Goal: Task Accomplishment & Management: Use online tool/utility

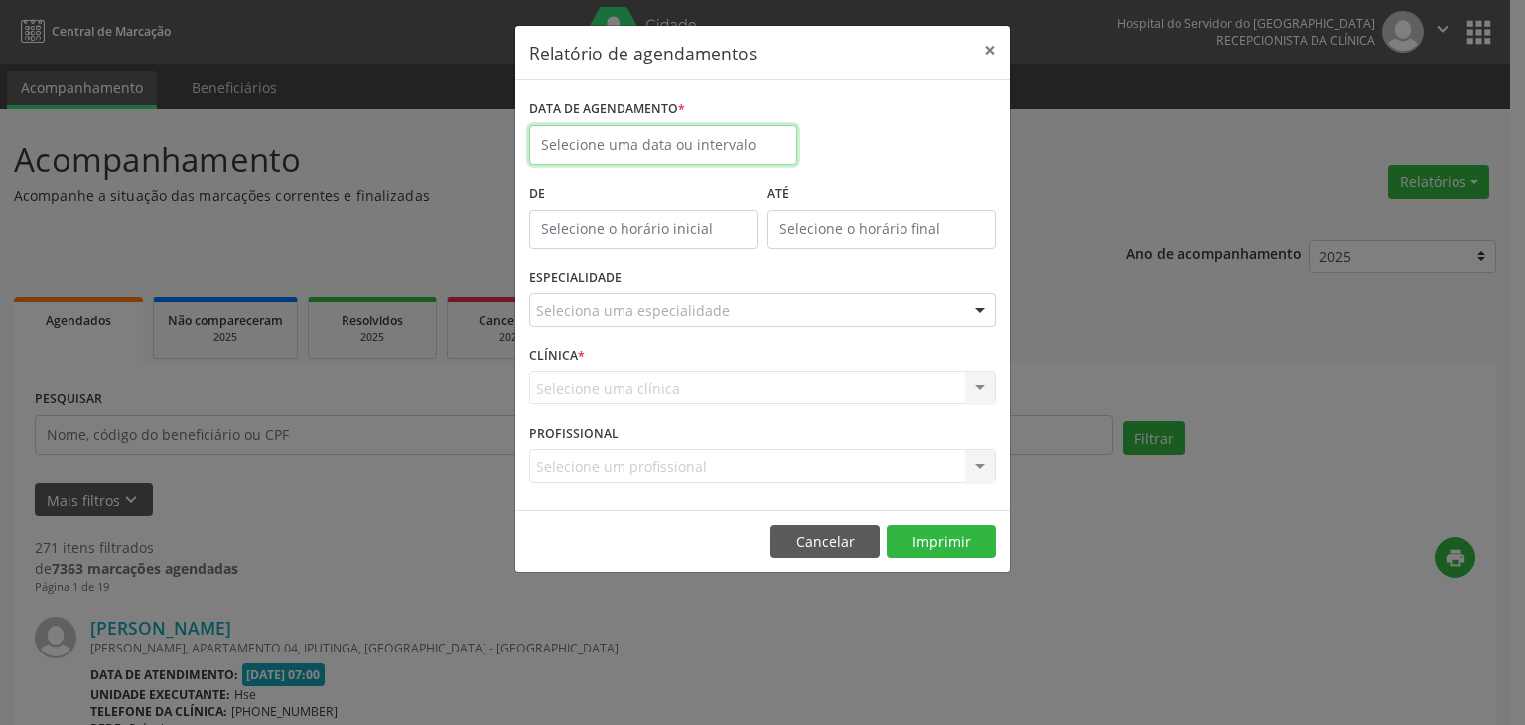
click at [771, 158] on input "text" at bounding box center [663, 145] width 268 height 40
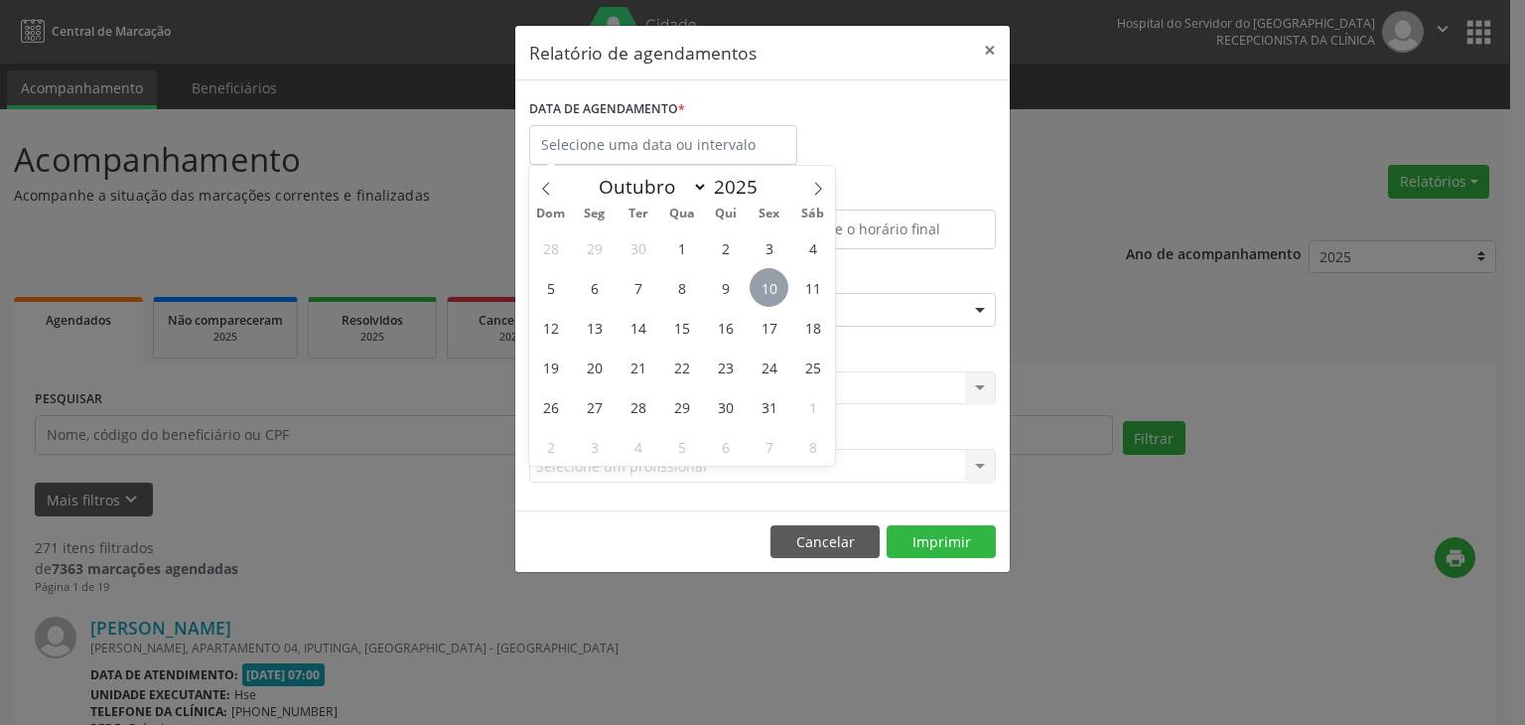
click at [769, 299] on span "10" at bounding box center [769, 287] width 39 height 39
type input "[DATE]"
click at [769, 299] on span "10" at bounding box center [769, 287] width 39 height 39
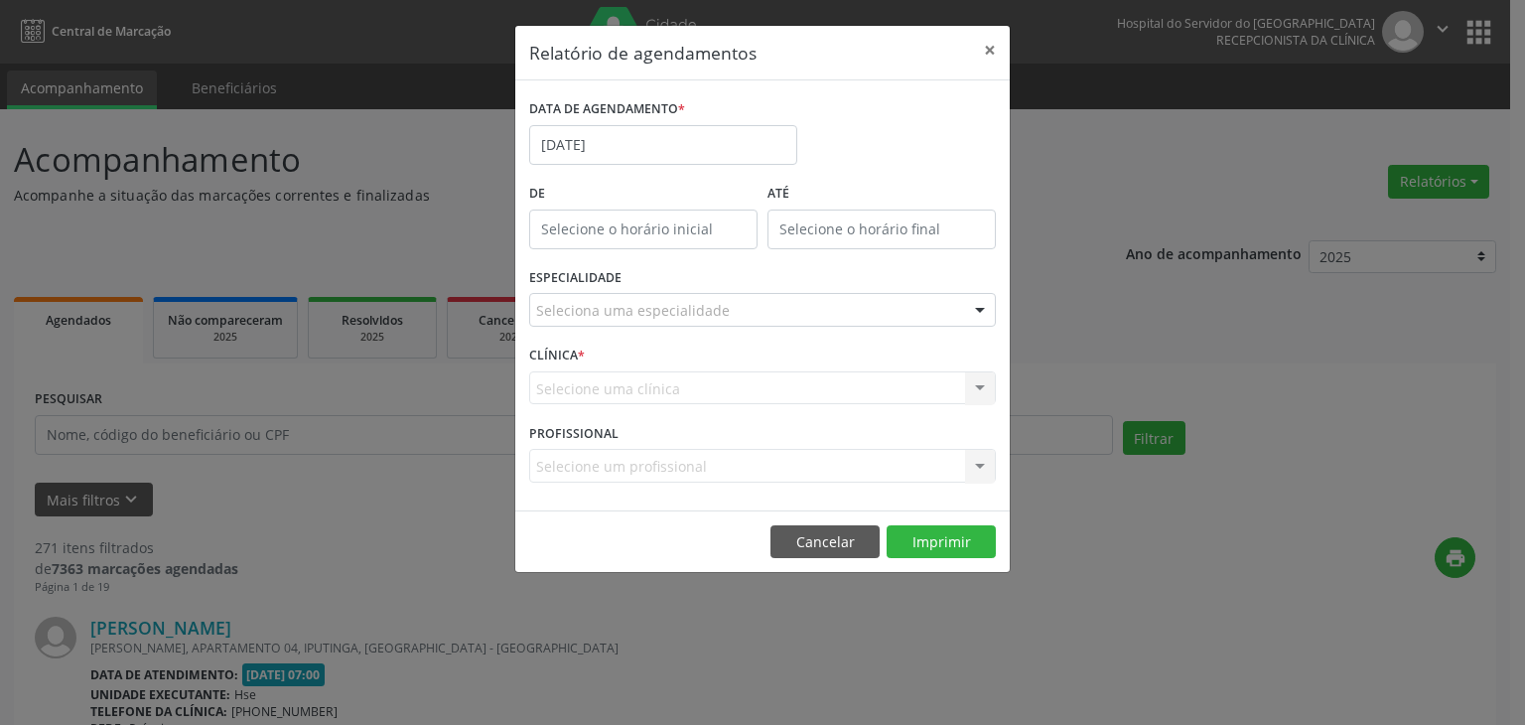
click at [955, 301] on div "Seleciona uma especialidade" at bounding box center [762, 310] width 467 height 34
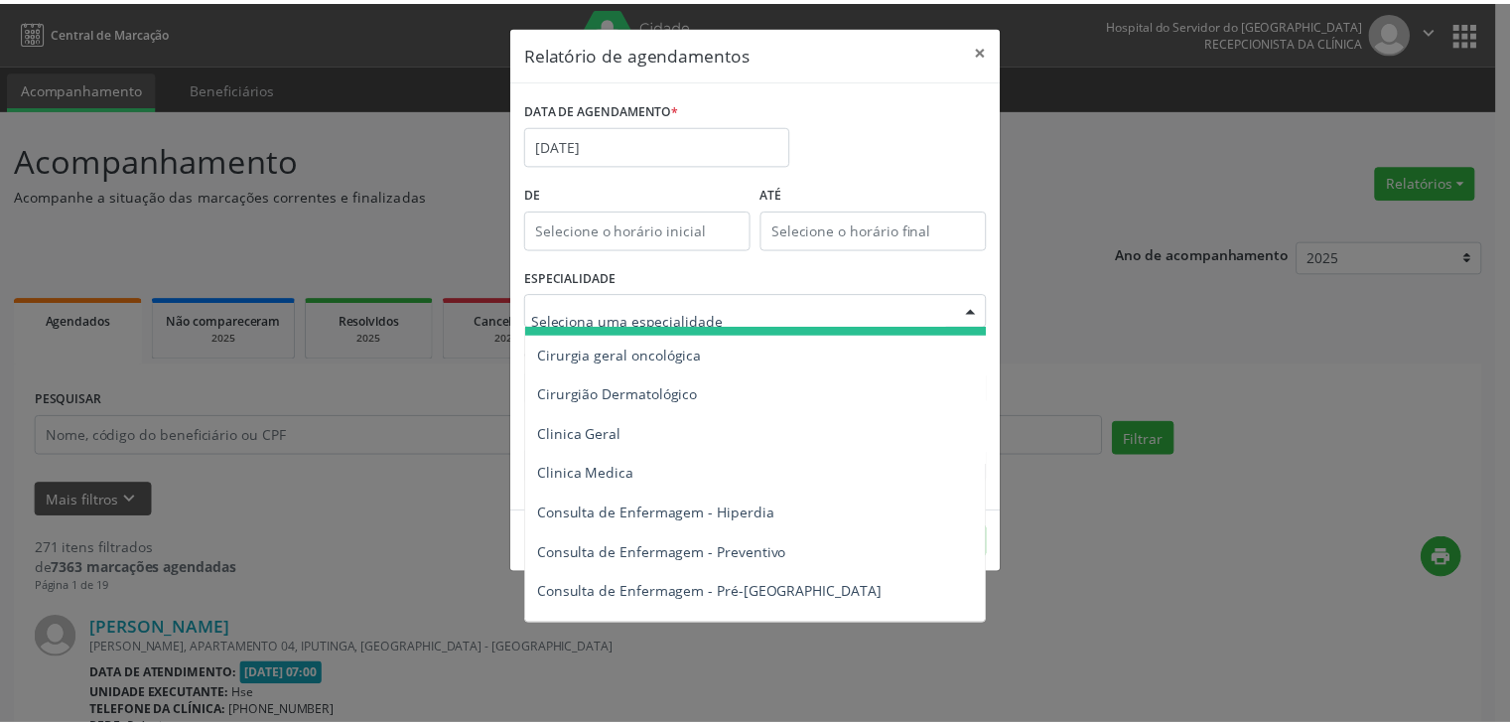
scroll to position [993, 0]
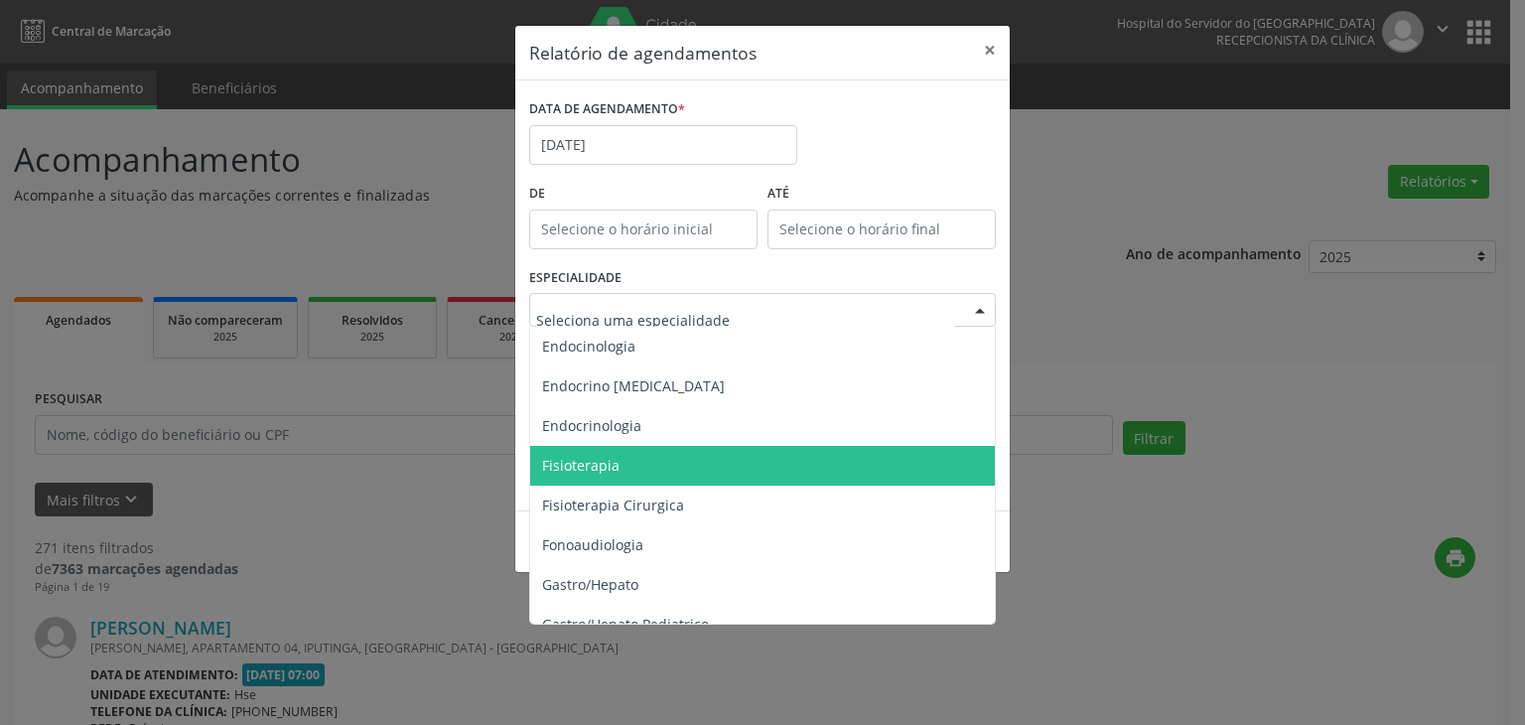
click at [801, 463] on span "Fisioterapia" at bounding box center [764, 466] width 468 height 40
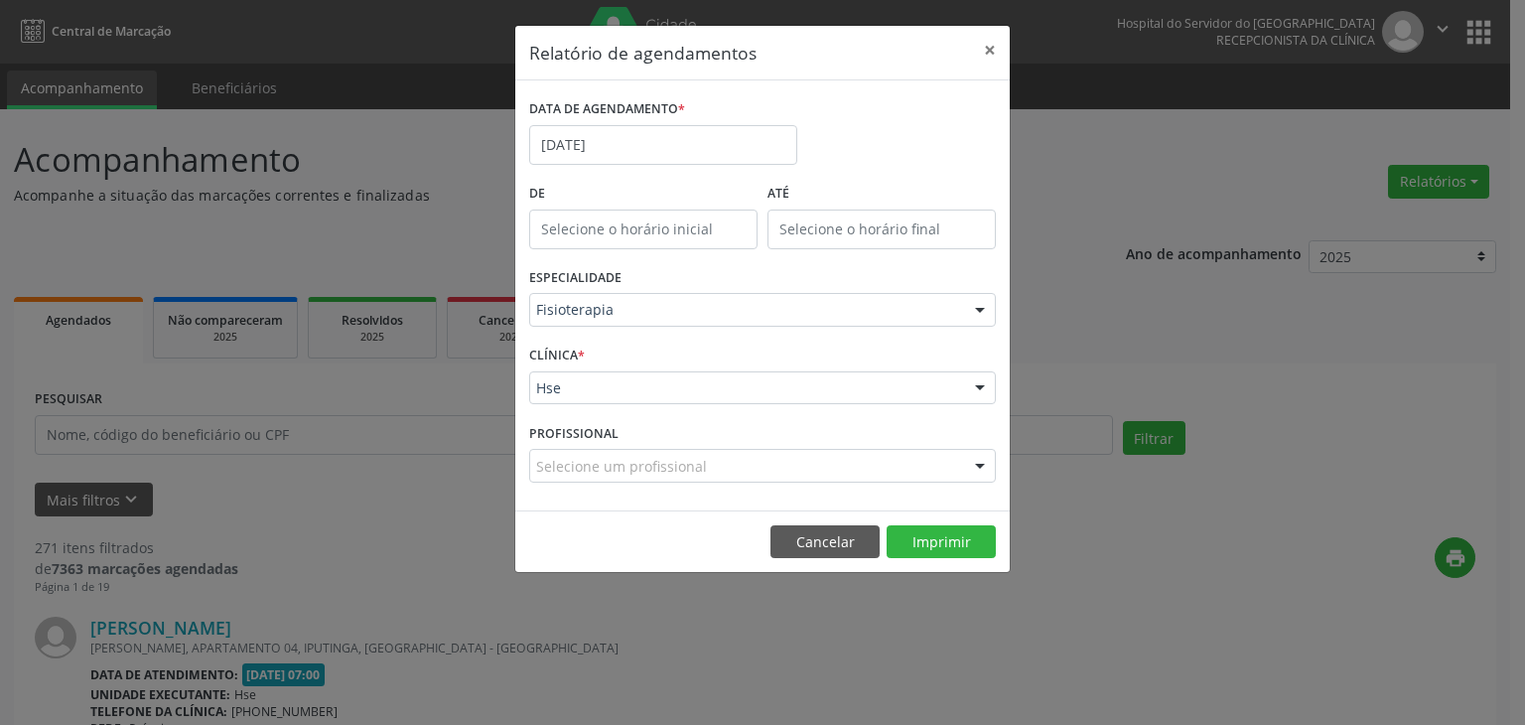
click at [981, 388] on div at bounding box center [980, 389] width 30 height 34
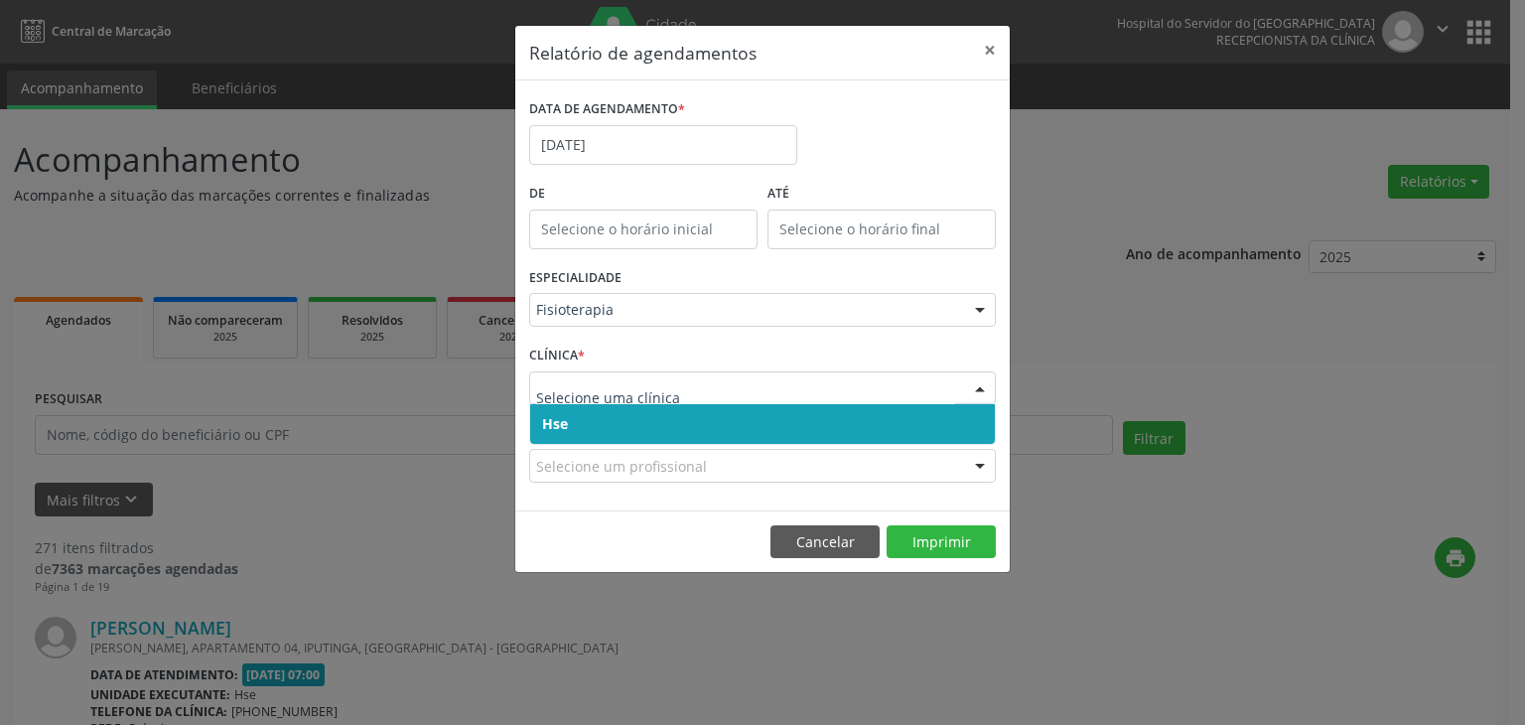
click at [926, 415] on span "Hse" at bounding box center [762, 424] width 465 height 40
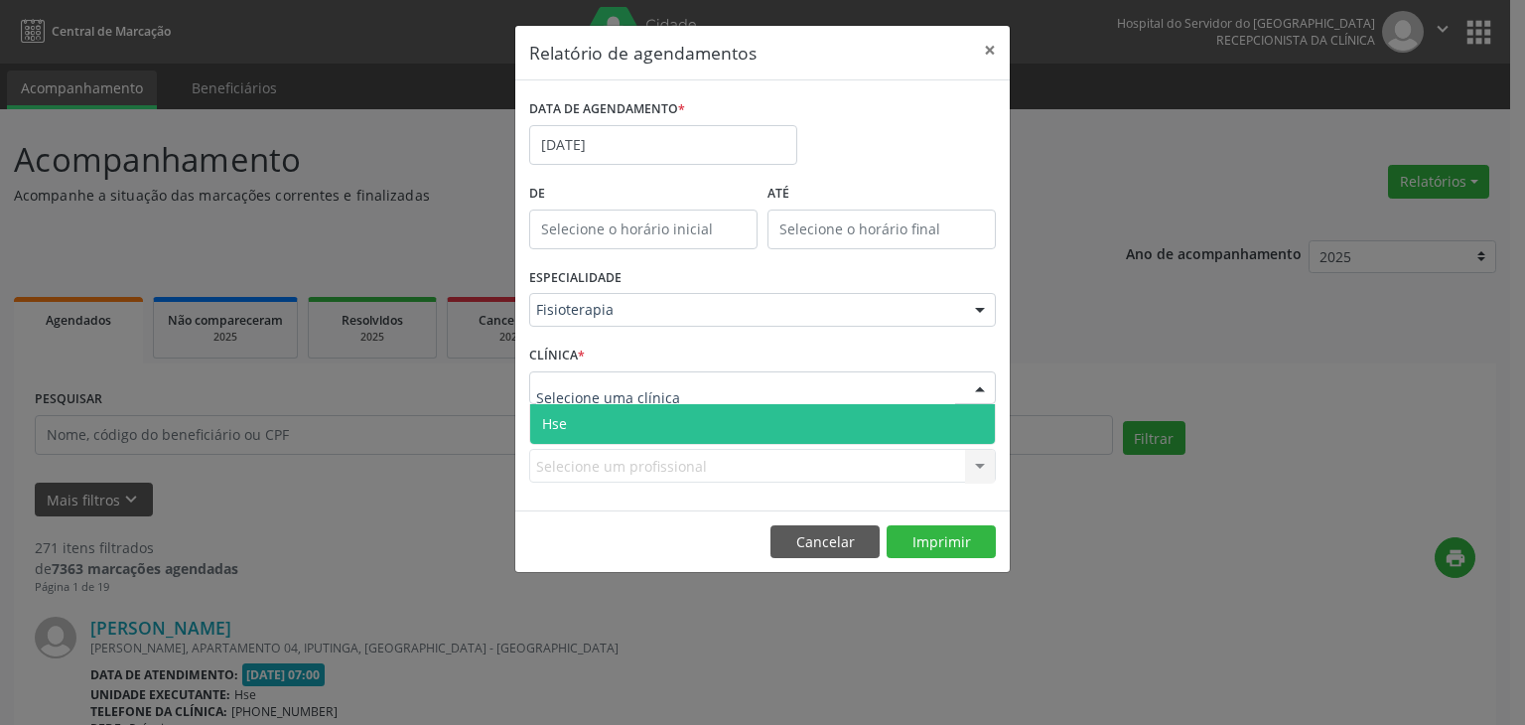
click at [984, 389] on div at bounding box center [980, 389] width 30 height 34
click at [913, 426] on span "Hse" at bounding box center [762, 424] width 465 height 40
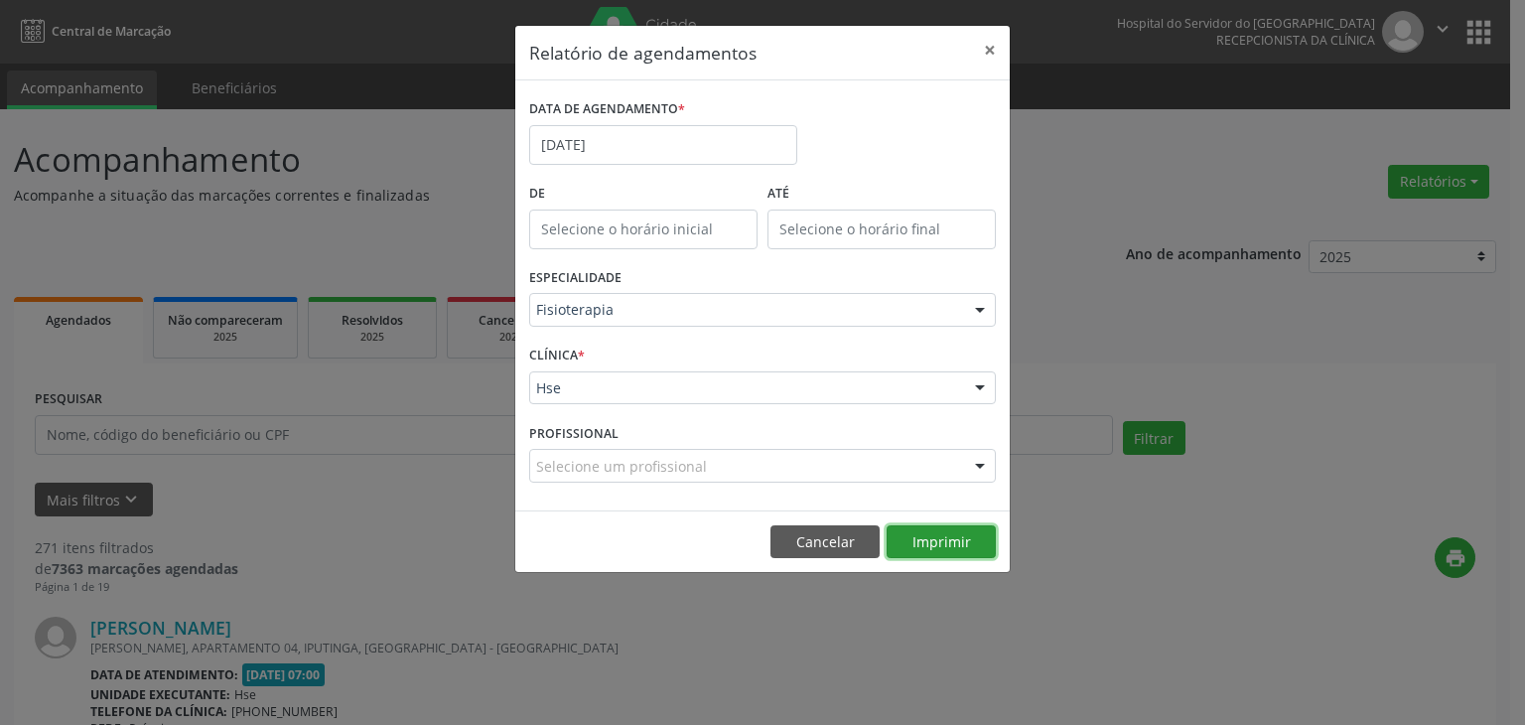
click at [977, 541] on button "Imprimir" at bounding box center [941, 542] width 109 height 34
click at [979, 49] on button "×" at bounding box center [990, 50] width 40 height 49
